Goal: Information Seeking & Learning: Check status

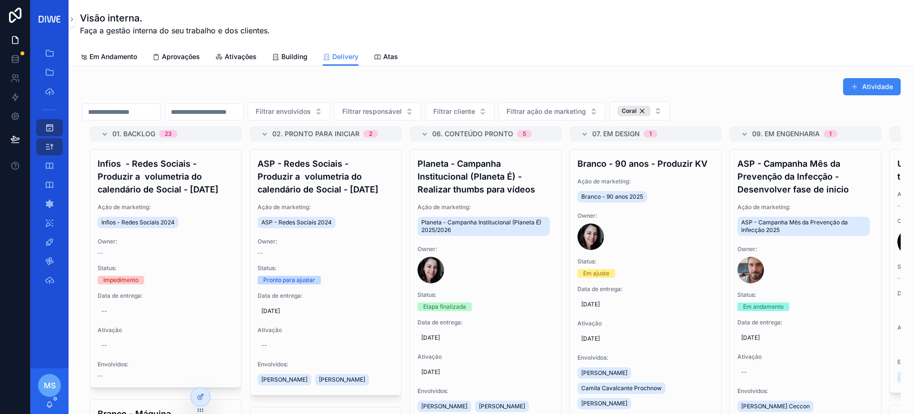
scroll to position [1128, 0]
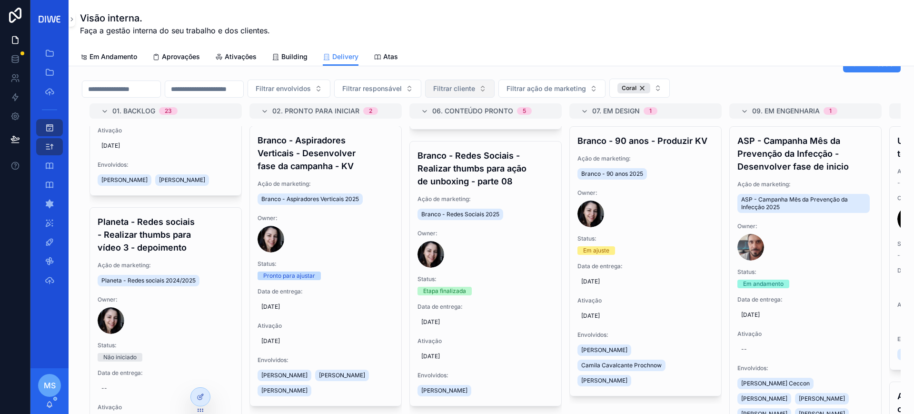
click at [475, 92] on span "Filtrar cliente" at bounding box center [454, 89] width 42 height 10
type input "******"
drag, startPoint x: 494, startPoint y: 140, endPoint x: 607, endPoint y: 107, distance: 118.1
click at [494, 139] on div "Infios" at bounding box center [507, 142] width 114 height 15
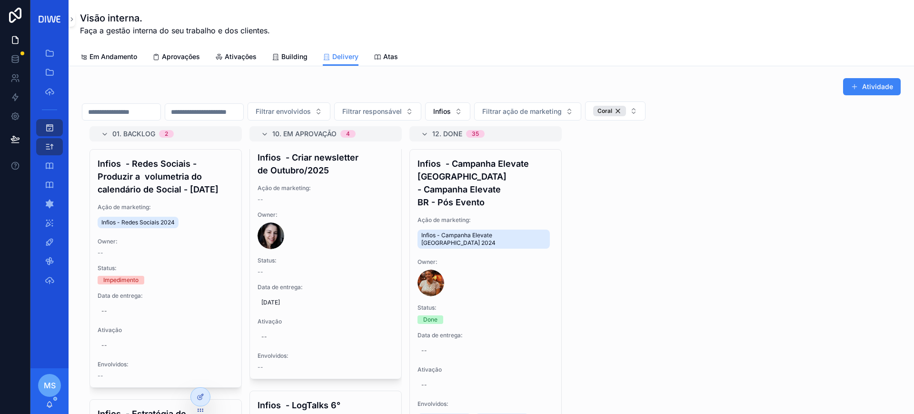
scroll to position [566, 0]
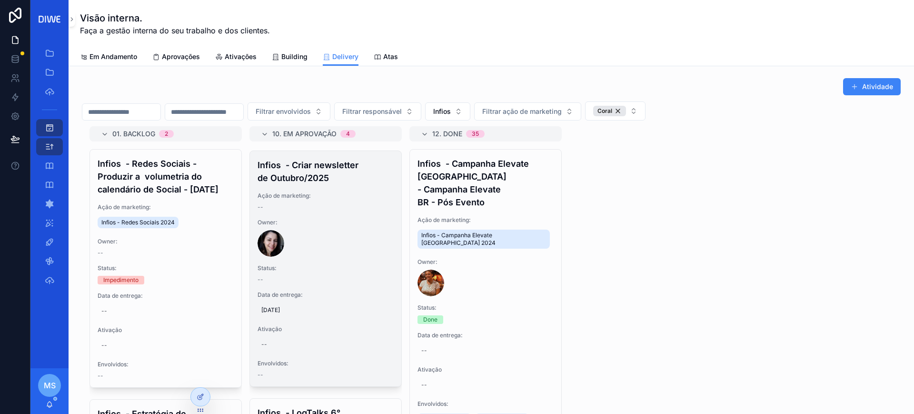
click at [343, 211] on div "Ação de marketing: --" at bounding box center [326, 201] width 136 height 19
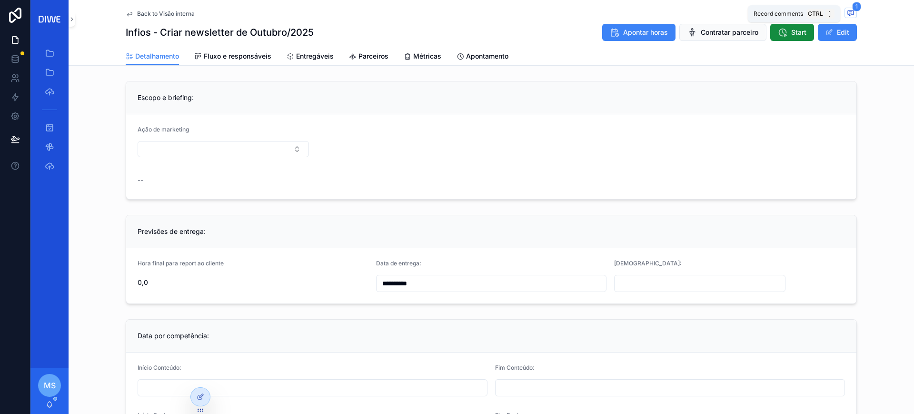
click at [848, 10] on icon "scrollable content" at bounding box center [851, 12] width 6 height 5
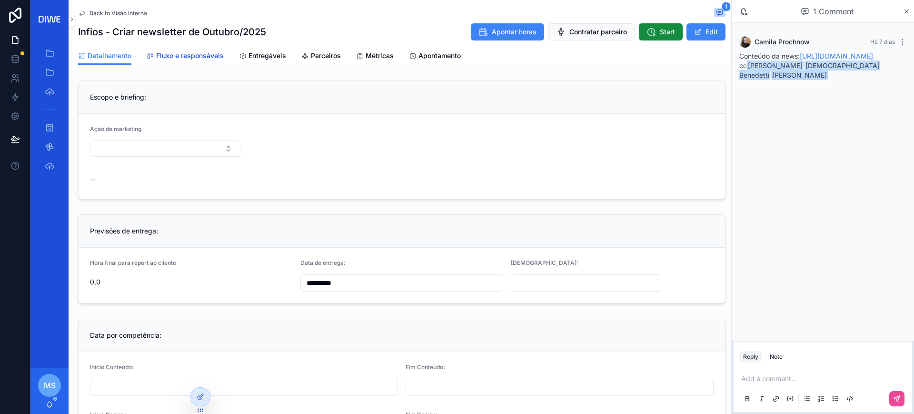
click at [195, 55] on span "Fluxo e responsáveis" at bounding box center [190, 56] width 68 height 10
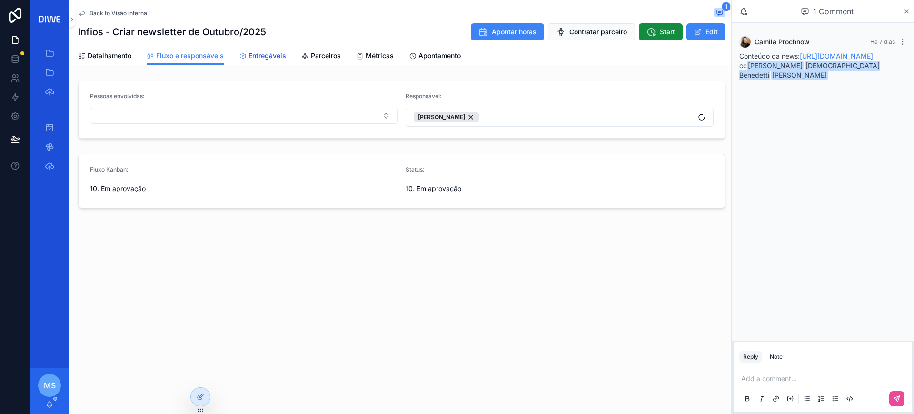
click at [268, 56] on span "Entregáveis" at bounding box center [267, 56] width 38 height 10
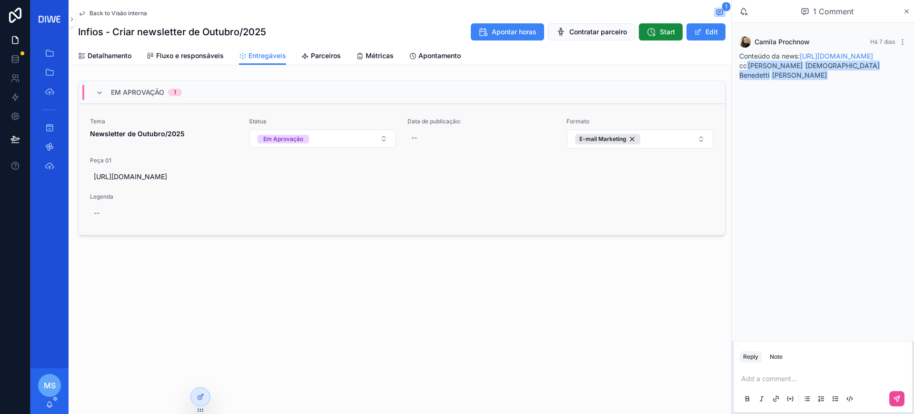
click at [210, 159] on span "Peça 01" at bounding box center [402, 161] width 624 height 8
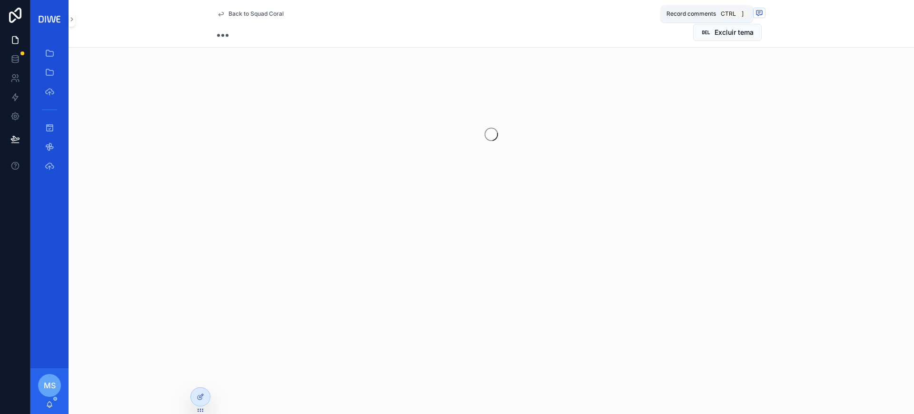
click at [757, 15] on icon "scrollable content" at bounding box center [759, 13] width 8 height 8
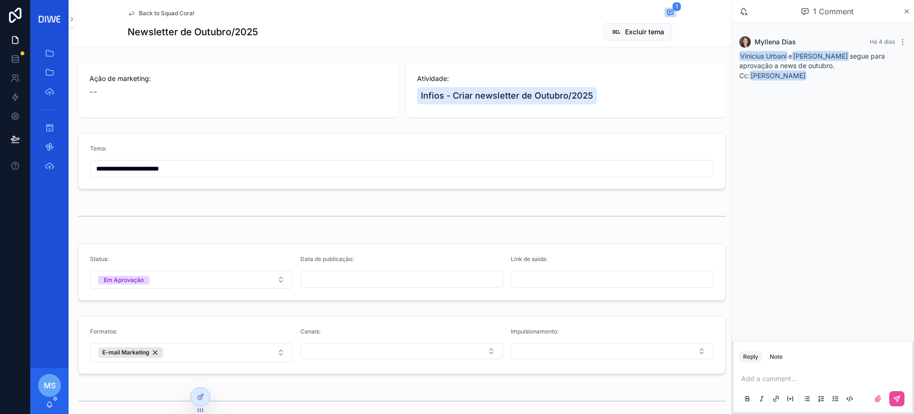
click at [899, 15] on div "1 Comment" at bounding box center [827, 11] width 151 height 16
click at [903, 14] on icon "scrollable content" at bounding box center [906, 12] width 7 height 8
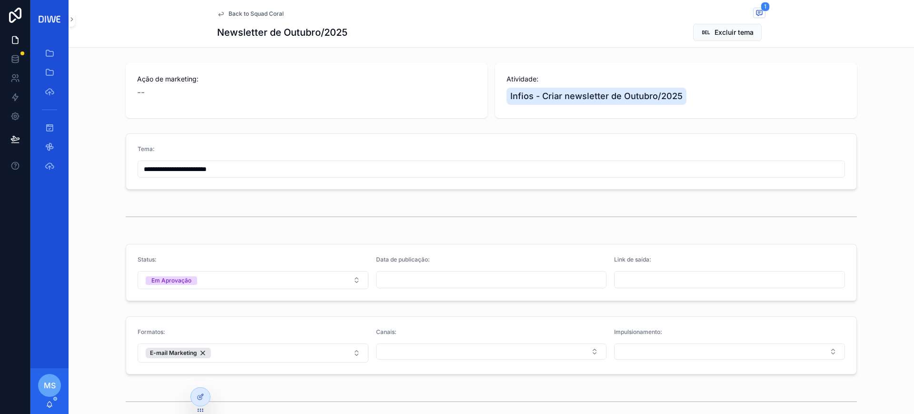
click at [234, 15] on span "Back to Squad Coral" at bounding box center [255, 14] width 55 height 8
click at [239, 10] on span "Back to Squad Coral" at bounding box center [255, 14] width 55 height 8
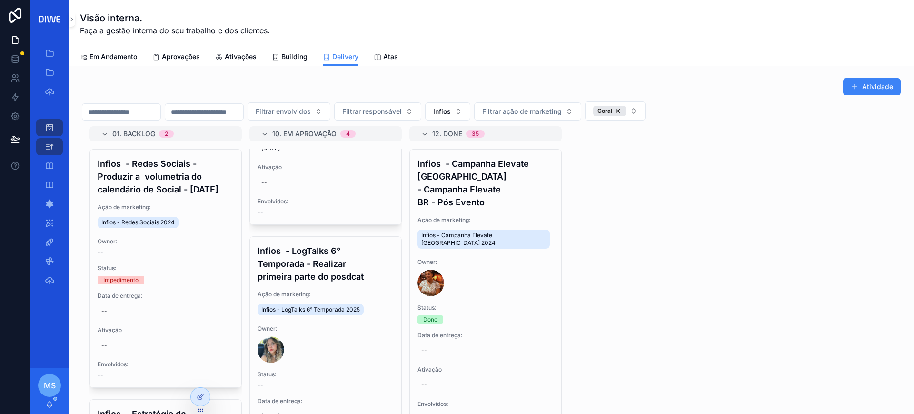
scroll to position [814, 0]
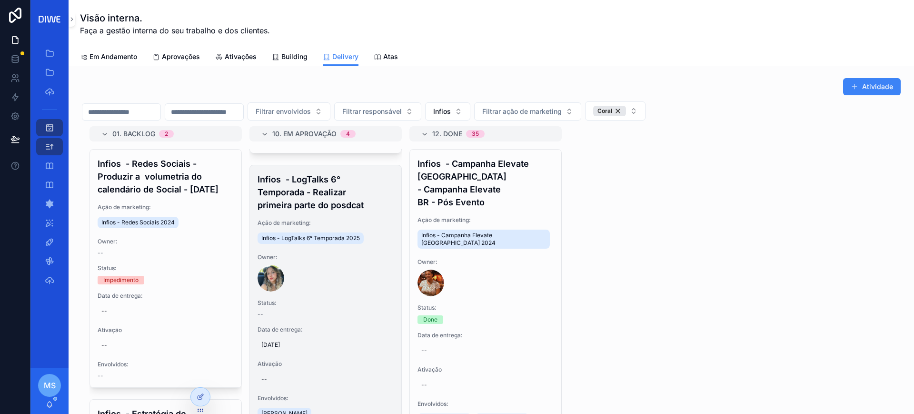
click at [343, 209] on h4 "Infios - LogTalks 6° Temporada - Realizar primeira parte do posdcat" at bounding box center [326, 192] width 136 height 39
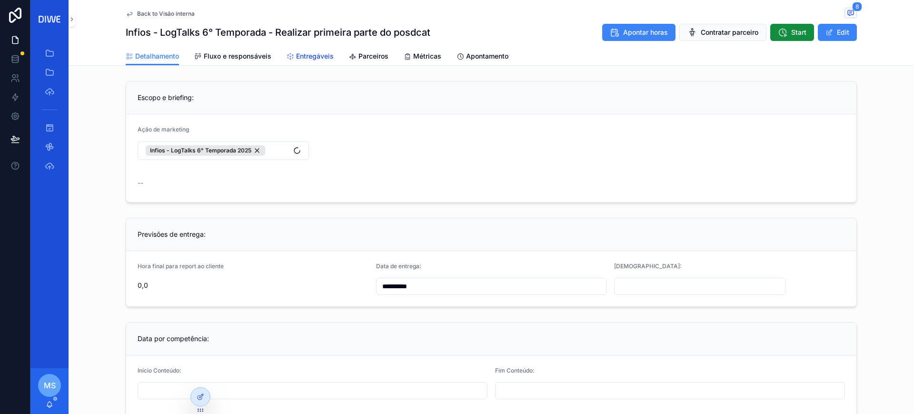
click at [301, 60] on span "Entregáveis" at bounding box center [315, 56] width 38 height 10
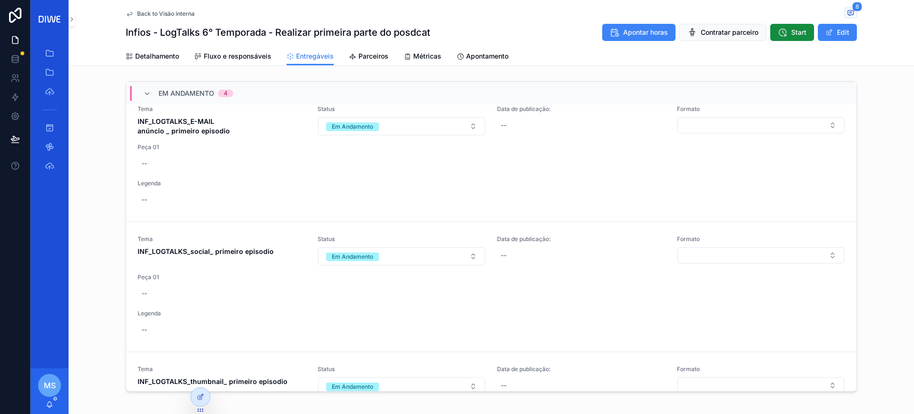
click at [188, 15] on span "Back to Visão interna" at bounding box center [166, 14] width 58 height 8
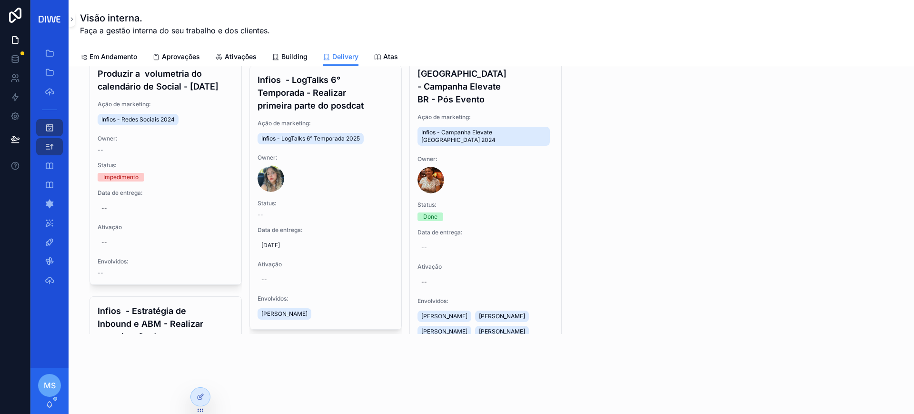
scroll to position [810, 0]
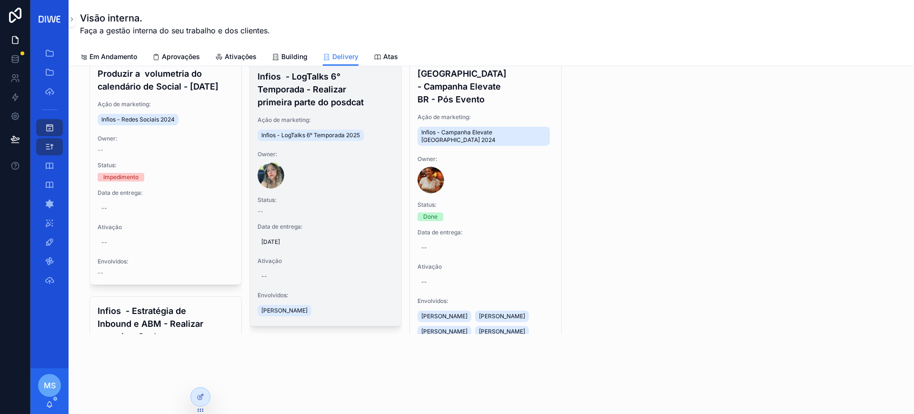
click at [328, 109] on h4 "Infios - LogTalks 6° Temporada - Realizar primeira parte do posdcat" at bounding box center [326, 89] width 136 height 39
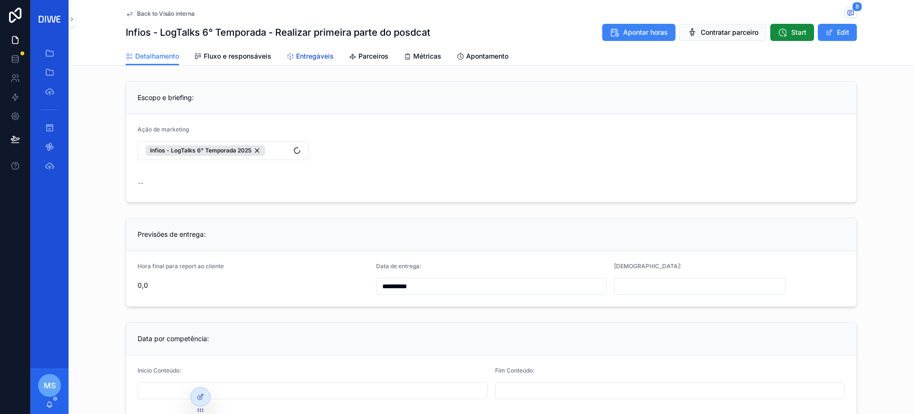
click at [311, 58] on span "Entregáveis" at bounding box center [315, 56] width 38 height 10
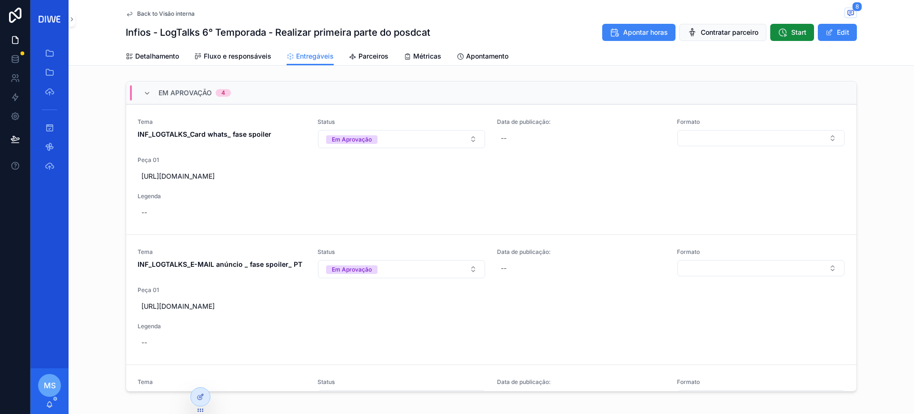
click at [249, 86] on div "Em Aprovação 4" at bounding box center [491, 92] width 730 height 23
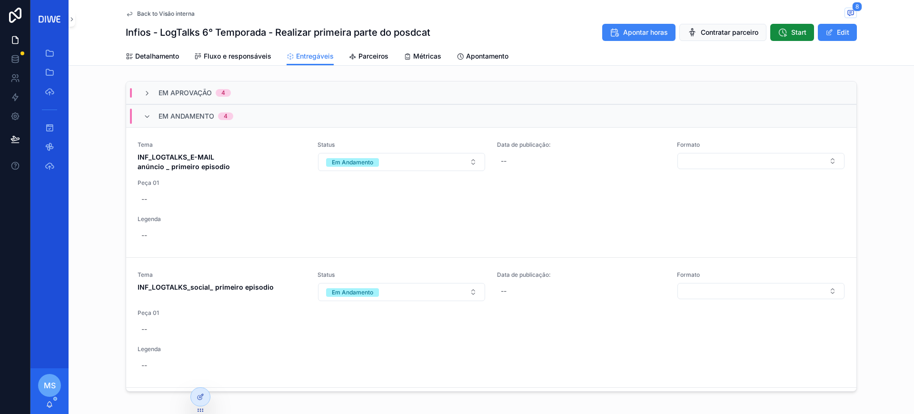
click at [249, 91] on div "Em Aprovação 4" at bounding box center [491, 92] width 730 height 23
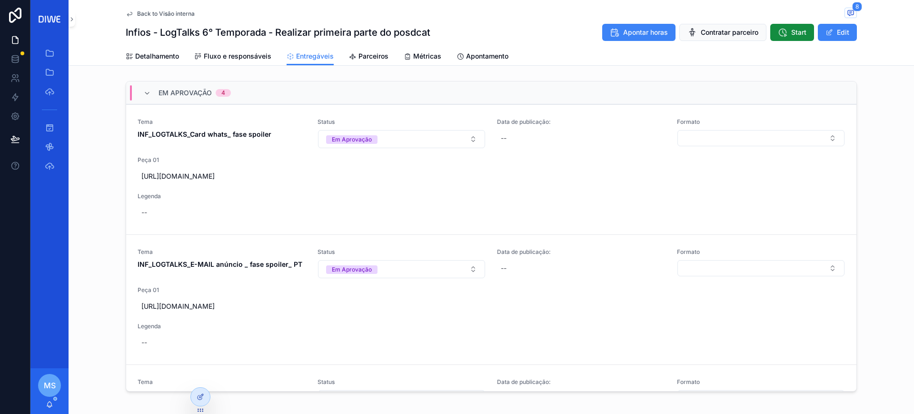
click at [248, 90] on div "Em Aprovação 4" at bounding box center [491, 92] width 730 height 23
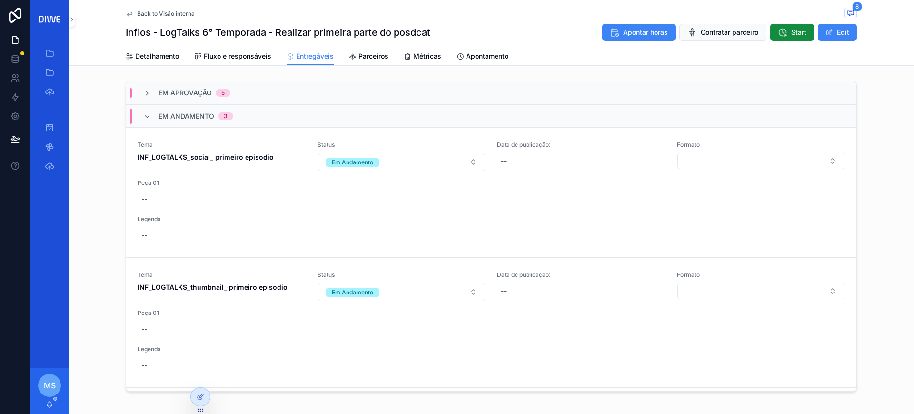
click at [248, 113] on div "Em Andamento 3" at bounding box center [491, 115] width 730 height 23
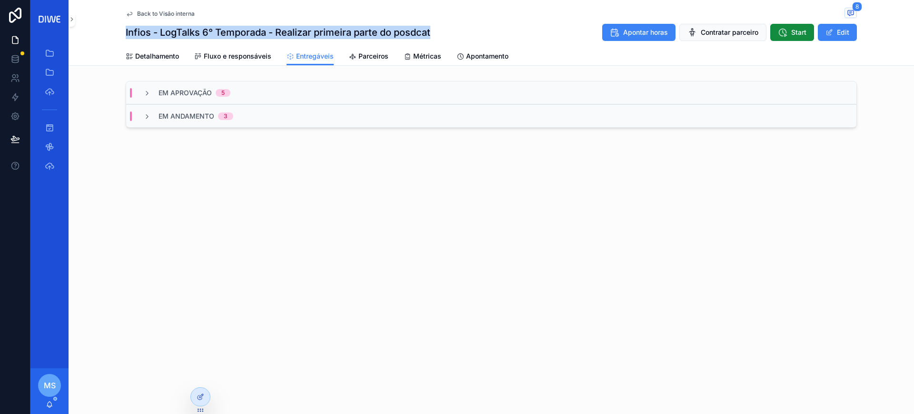
drag, startPoint x: 334, startPoint y: 24, endPoint x: 127, endPoint y: 33, distance: 207.7
click at [127, 33] on div "Infios - LogTalks 6° Temporada - Realizar primeira parte do posdcat Apontar hor…" at bounding box center [491, 32] width 731 height 18
copy h1 "Infios - LogTalks 6° Temporada - Realizar primeira parte do posdcat"
click at [177, 13] on span "Back to Visão interna" at bounding box center [166, 14] width 58 height 8
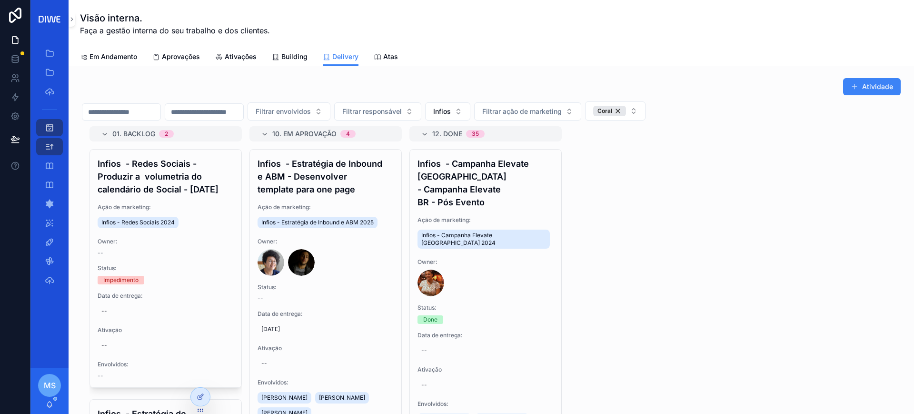
scroll to position [229, 0]
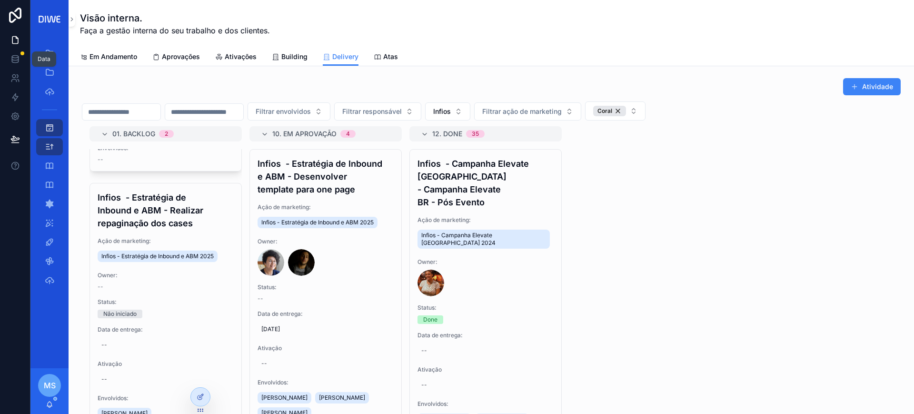
drag, startPoint x: 10, startPoint y: 62, endPoint x: 139, endPoint y: 102, distance: 134.7
click at [10, 61] on icon at bounding box center [15, 59] width 10 height 10
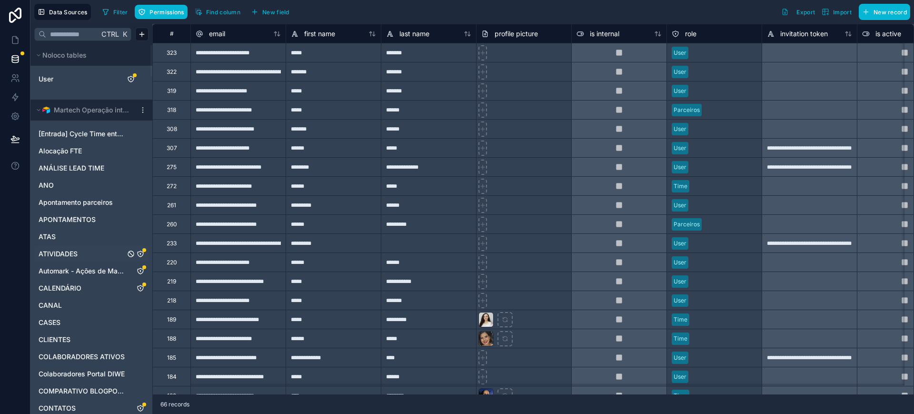
click at [82, 251] on link "ATIVIDADES" at bounding box center [82, 254] width 87 height 10
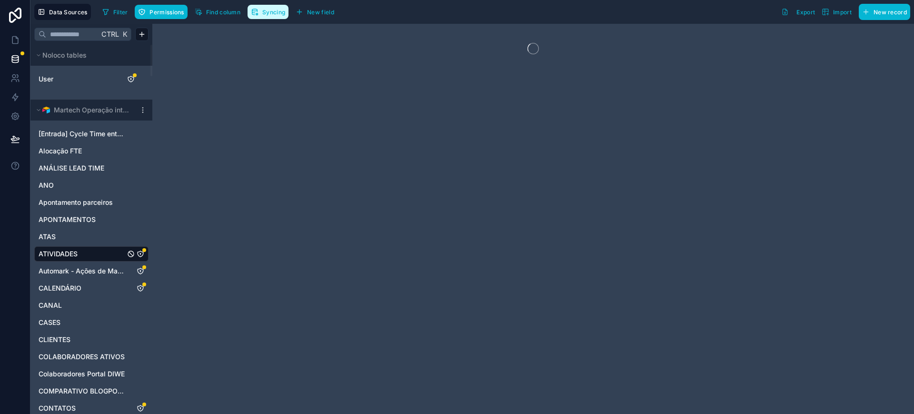
drag, startPoint x: 264, startPoint y: 10, endPoint x: 444, endPoint y: 76, distance: 191.8
click at [264, 10] on span "Syncing" at bounding box center [273, 12] width 23 height 7
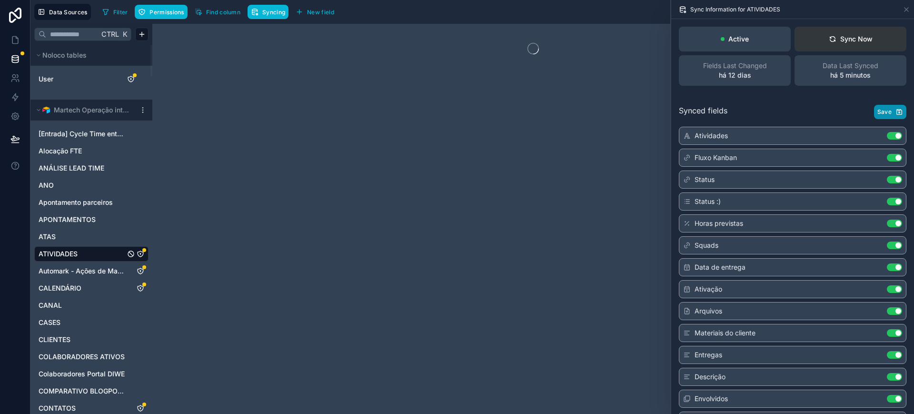
drag, startPoint x: 879, startPoint y: 112, endPoint x: 849, endPoint y: 40, distance: 78.3
click at [850, 40] on div "Active Sync Now Fields Last Changed há 12 dias Data Last Synced há 5 minutos Sy…" at bounding box center [792, 216] width 243 height 395
click at [849, 39] on div "Sync Now" at bounding box center [851, 39] width 44 height 10
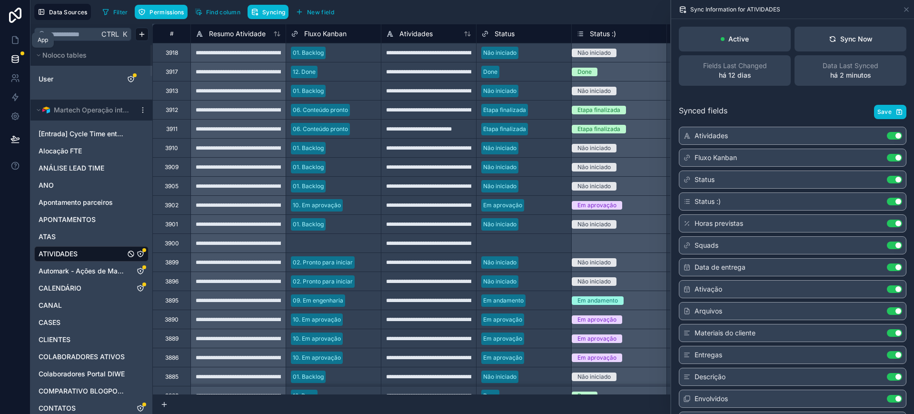
drag, startPoint x: 11, startPoint y: 39, endPoint x: 7, endPoint y: 199, distance: 160.5
click at [11, 38] on icon at bounding box center [15, 40] width 10 height 10
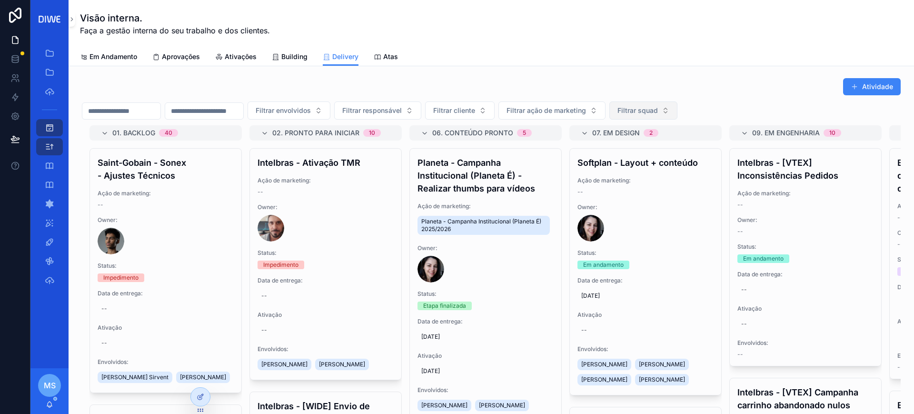
click at [658, 112] on span "Filtrar squad" at bounding box center [637, 111] width 40 height 10
click at [671, 209] on div "Coral" at bounding box center [690, 209] width 114 height 15
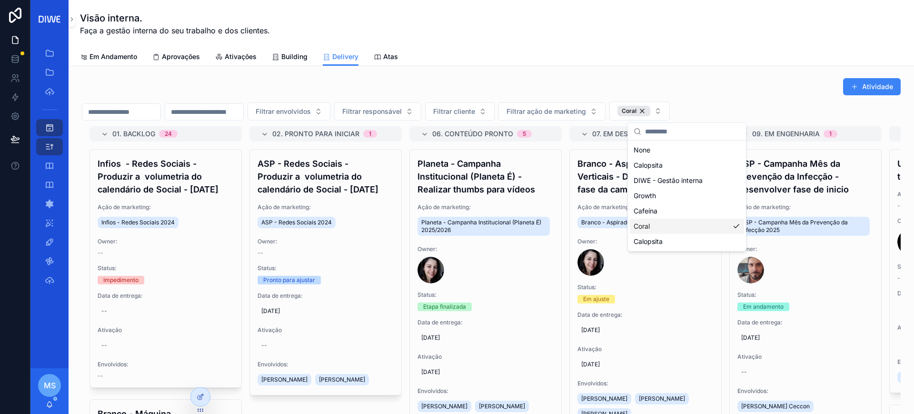
click at [758, 88] on div "Atividade" at bounding box center [491, 87] width 819 height 18
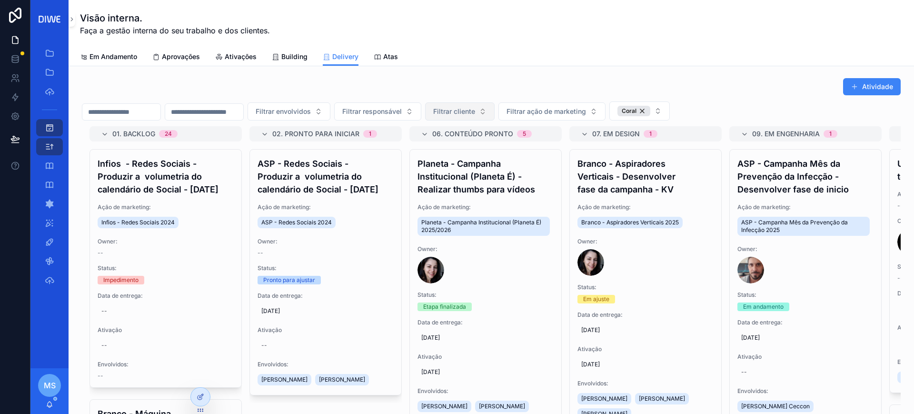
click at [475, 115] on span "Filtrar cliente" at bounding box center [454, 112] width 42 height 10
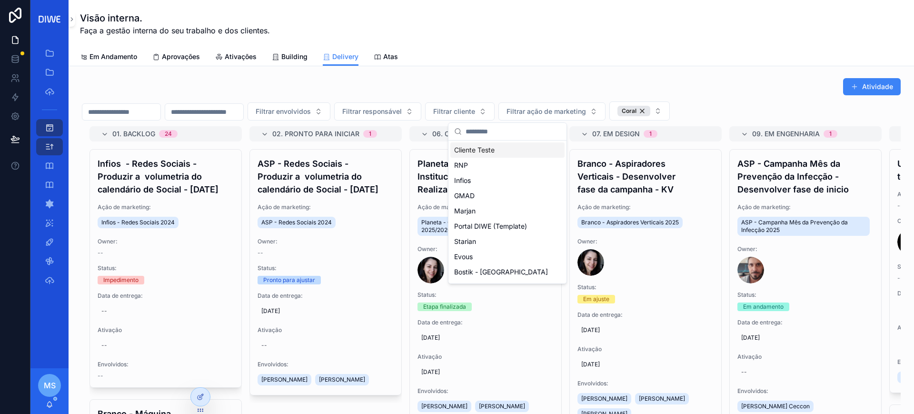
click at [484, 134] on input "scrollable content" at bounding box center [513, 131] width 95 height 17
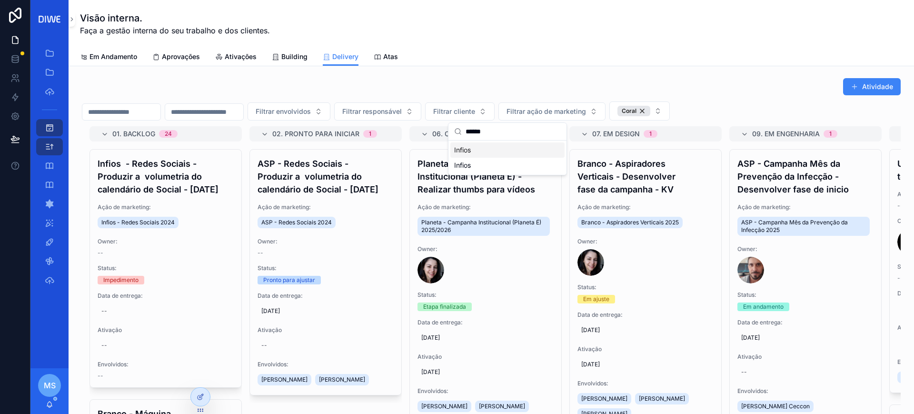
type input "******"
click at [486, 152] on div "Infios" at bounding box center [507, 149] width 114 height 15
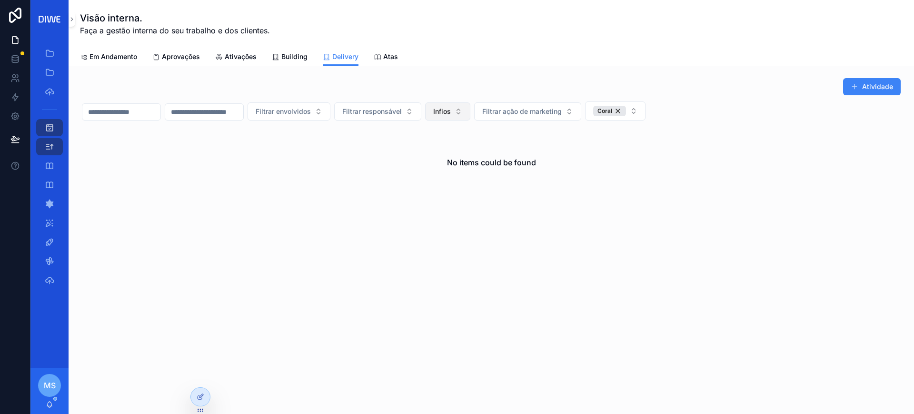
click at [470, 118] on button "Infios" at bounding box center [447, 111] width 45 height 18
type input "****"
click at [486, 162] on div "Infios" at bounding box center [495, 165] width 114 height 15
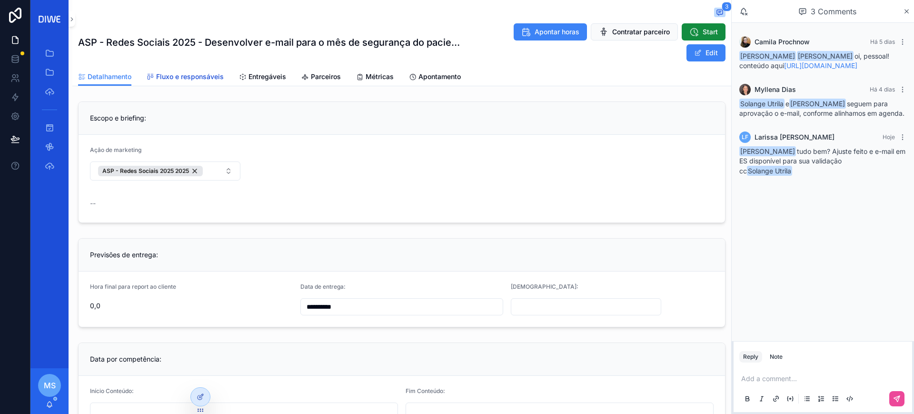
click at [206, 78] on span "Fluxo e responsáveis" at bounding box center [190, 77] width 68 height 10
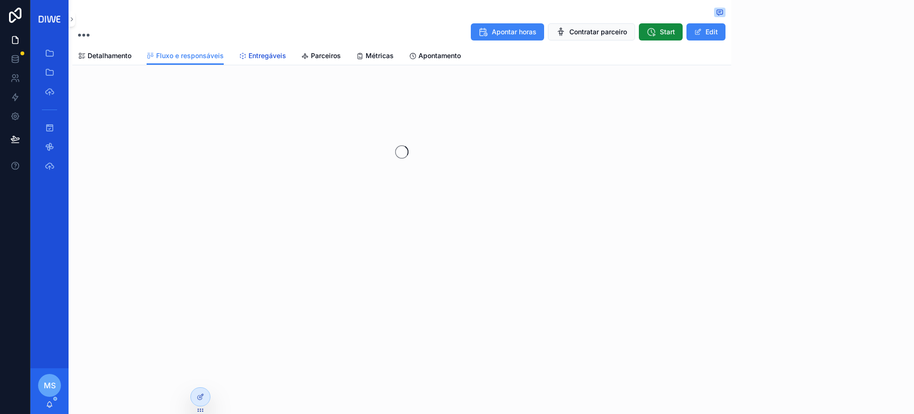
click at [272, 59] on span "Entregáveis" at bounding box center [267, 56] width 38 height 10
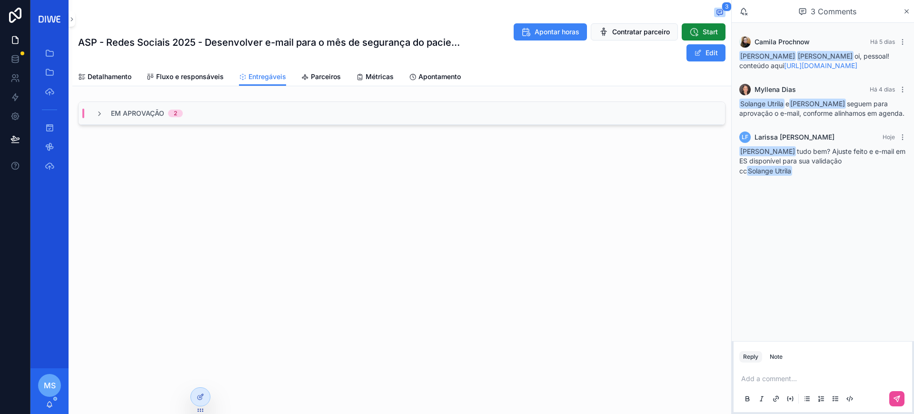
click at [216, 111] on div "Em Aprovação 2" at bounding box center [402, 113] width 646 height 23
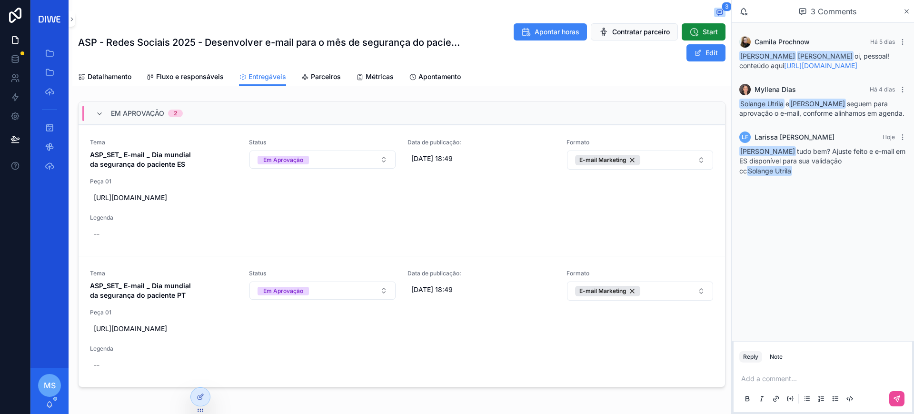
click at [199, 107] on div "Em Aprovação 2" at bounding box center [402, 113] width 646 height 23
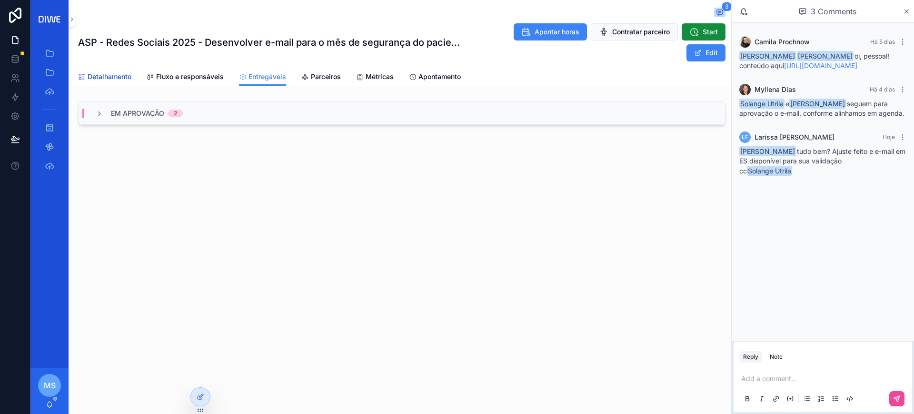
click at [108, 78] on span "Detalhamento" at bounding box center [110, 77] width 44 height 10
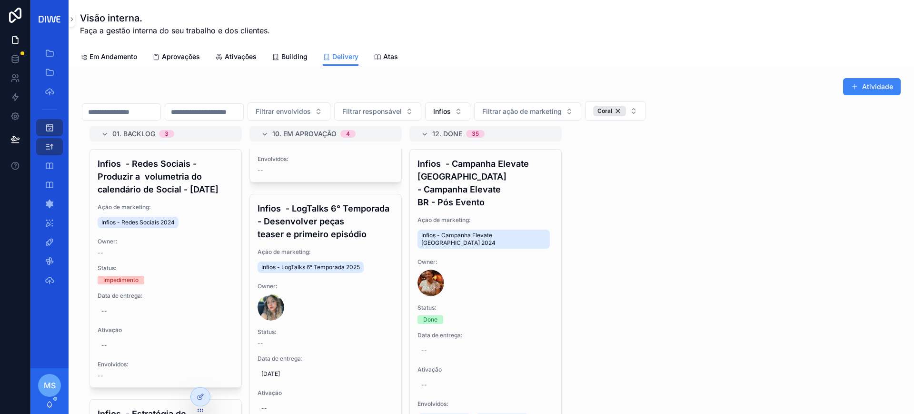
scroll to position [776, 0]
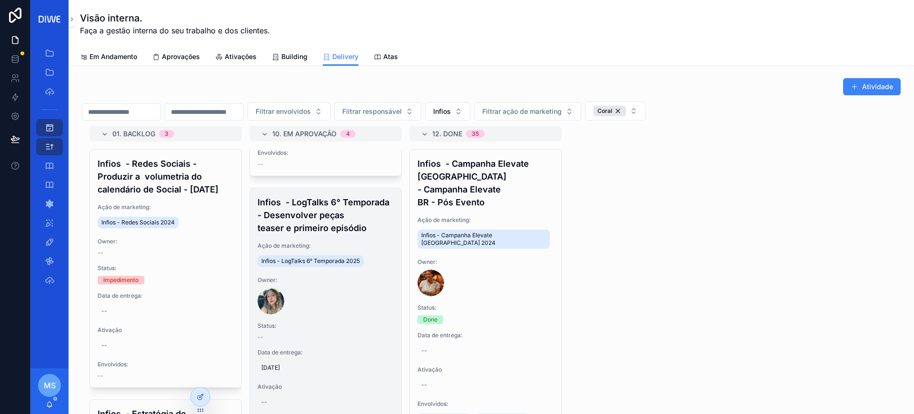
click at [324, 234] on h4 "Infios - LogTalks 6° Temporada - Desenvolver peças teaser e primeiro episódio" at bounding box center [326, 215] width 136 height 39
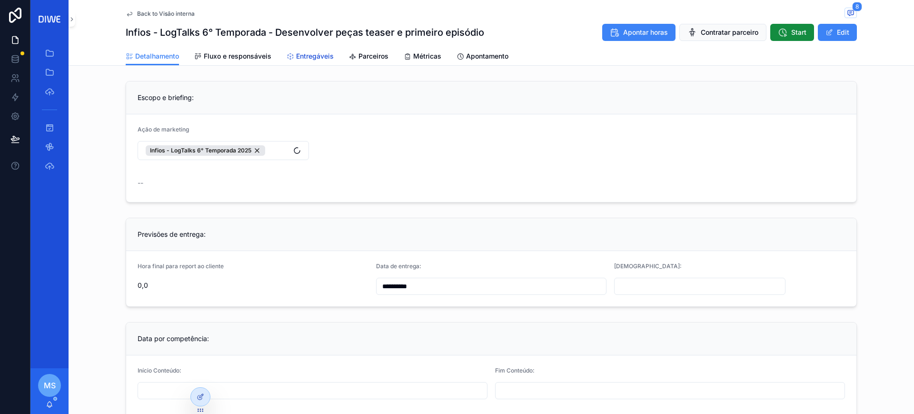
click at [300, 48] on link "Entregáveis" at bounding box center [310, 57] width 47 height 19
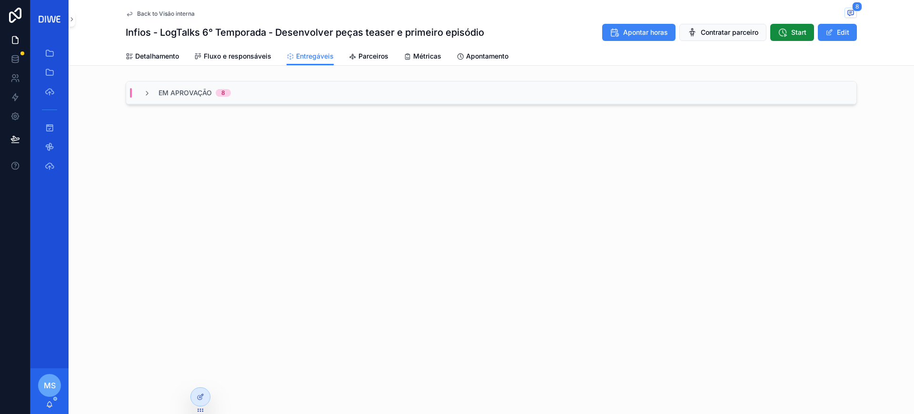
click at [176, 13] on span "Back to Visão interna" at bounding box center [166, 14] width 58 height 8
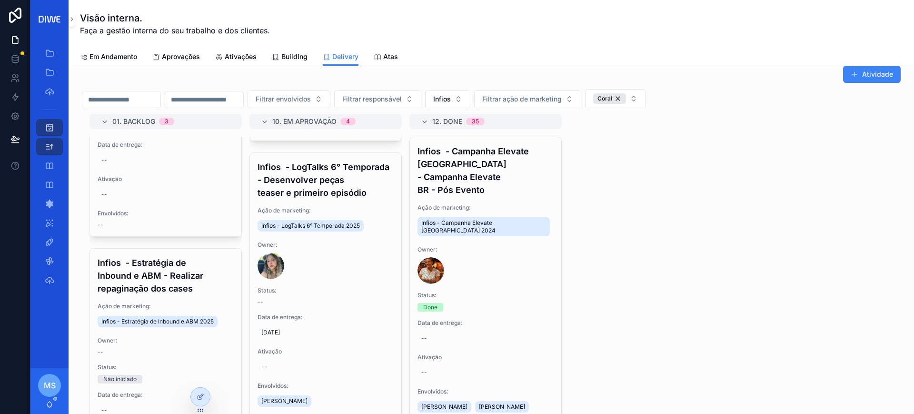
scroll to position [13, 0]
click at [451, 99] on span "Infios" at bounding box center [442, 98] width 18 height 10
type input "*******"
click at [486, 137] on div "Planeta" at bounding box center [495, 136] width 114 height 15
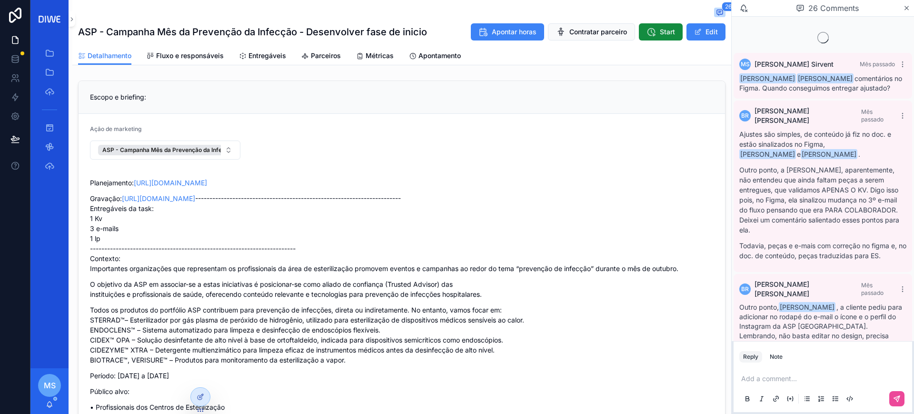
scroll to position [2230, 0]
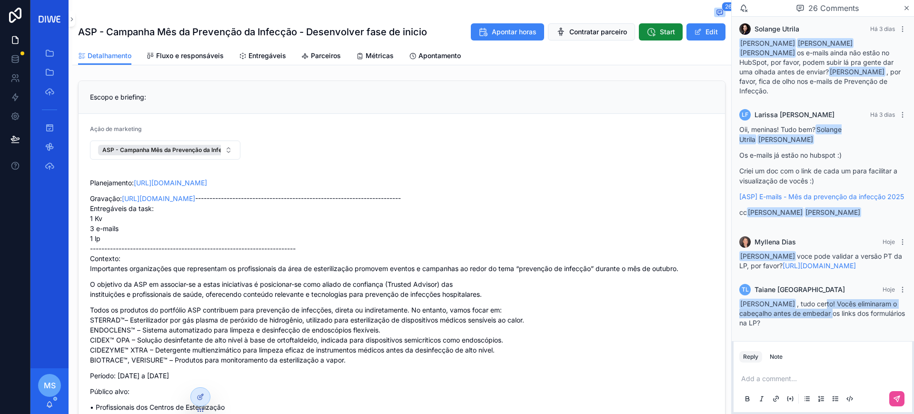
drag, startPoint x: 812, startPoint y: 305, endPoint x: 835, endPoint y: 317, distance: 26.2
click at [835, 317] on div "Myllena Dias , tudo certo! Vocês eliminaram o cabeçalho antes de embedar os lin…" at bounding box center [822, 313] width 167 height 29
click at [835, 316] on span "Myllena Dias , tudo certo! Vocês eliminaram o cabeçalho antes de embedar os lin…" at bounding box center [822, 312] width 166 height 27
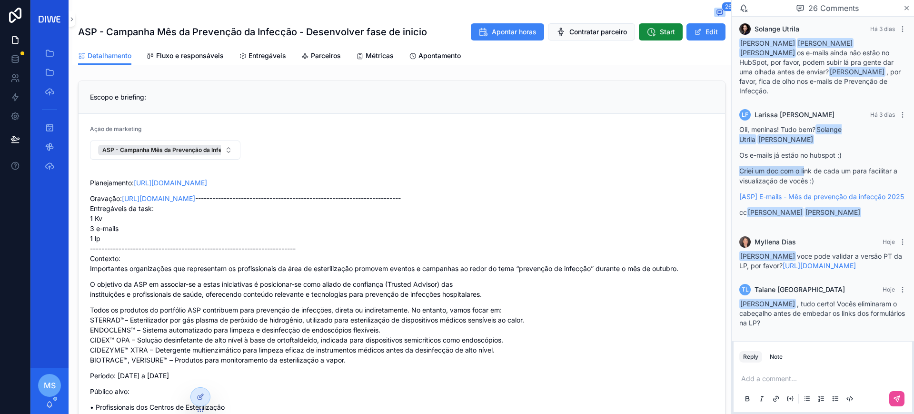
drag, startPoint x: 806, startPoint y: 141, endPoint x: 850, endPoint y: 133, distance: 44.1
click at [850, 133] on div "Oii, meninas! Tudo bem? Solange Utrila Taiane Lima Os e-mails já estão no hubsp…" at bounding box center [822, 170] width 167 height 93
click at [850, 150] on p "Os e-mails já estão no hubspot :)" at bounding box center [822, 155] width 167 height 10
